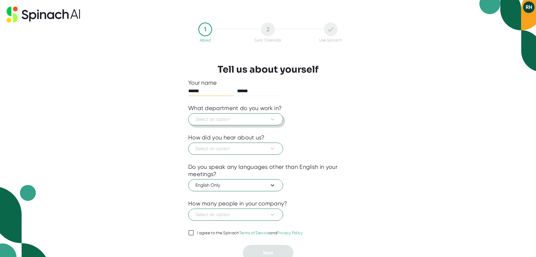
click at [269, 120] on span "Select an option" at bounding box center [236, 119] width 81 height 7
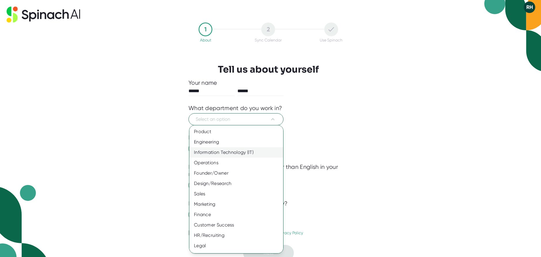
click at [213, 152] on div "Information Technology (IT)" at bounding box center [238, 152] width 98 height 10
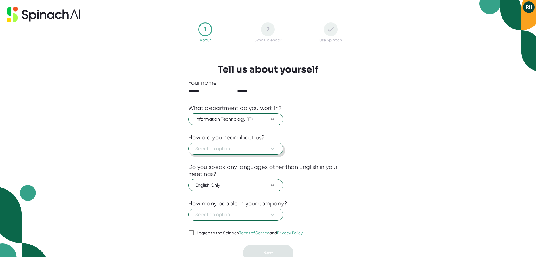
click at [230, 147] on span "Select an option" at bounding box center [236, 148] width 81 height 7
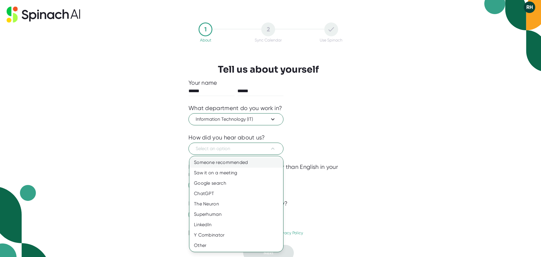
click at [222, 162] on div "Someone recommended" at bounding box center [236, 162] width 94 height 10
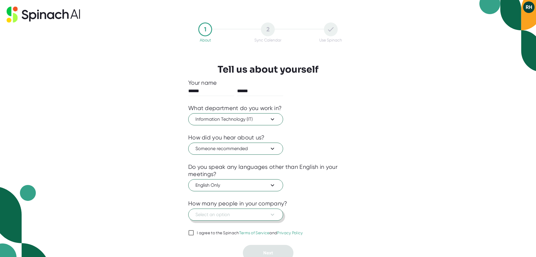
click at [228, 215] on span "Select an option" at bounding box center [236, 214] width 81 height 7
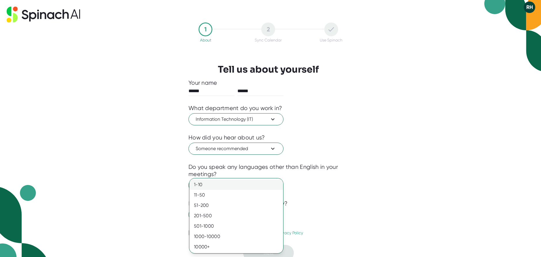
click at [204, 184] on div "1-10" at bounding box center [236, 184] width 94 height 10
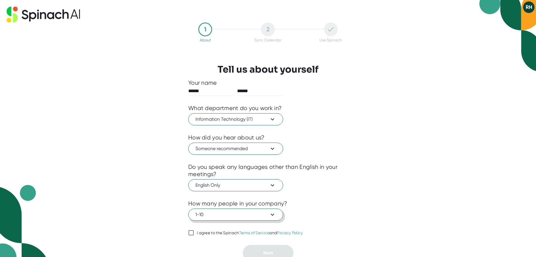
scroll to position [4, 0]
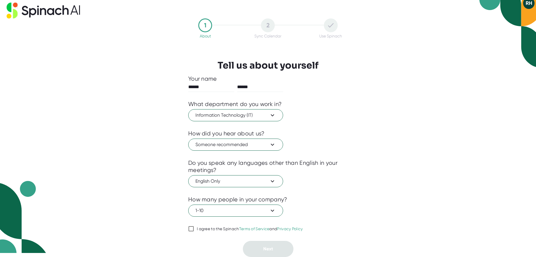
click at [192, 229] on input "I agree to the Spinach Terms of Service and Privacy Policy" at bounding box center [191, 228] width 6 height 7
checkbox input "true"
click at [272, 250] on span "Next" at bounding box center [268, 248] width 10 height 5
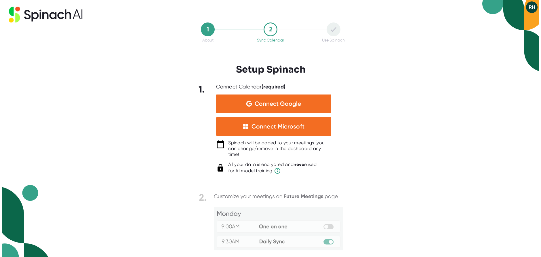
scroll to position [0, 0]
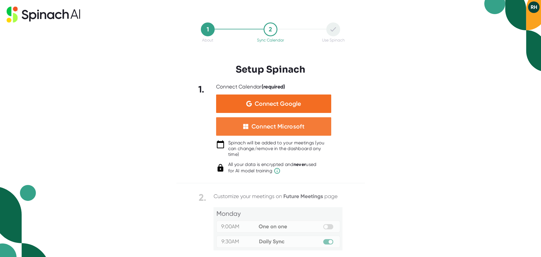
click at [270, 126] on div "Connect Microsoft" at bounding box center [277, 126] width 53 height 7
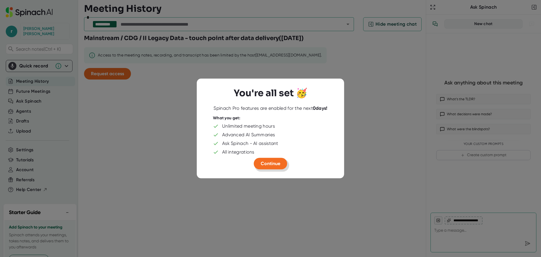
click at [271, 164] on span "Continue" at bounding box center [271, 162] width 20 height 5
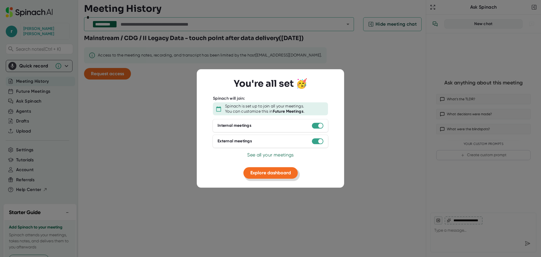
click at [272, 173] on span "Explore dashboard" at bounding box center [270, 172] width 41 height 5
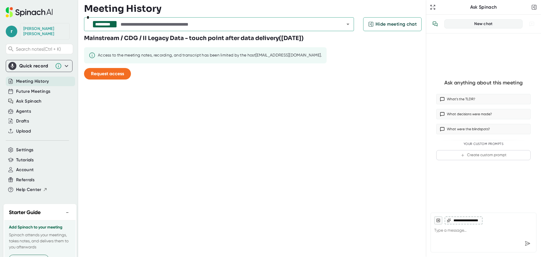
type textarea "x"
